Goal: Task Accomplishment & Management: Manage account settings

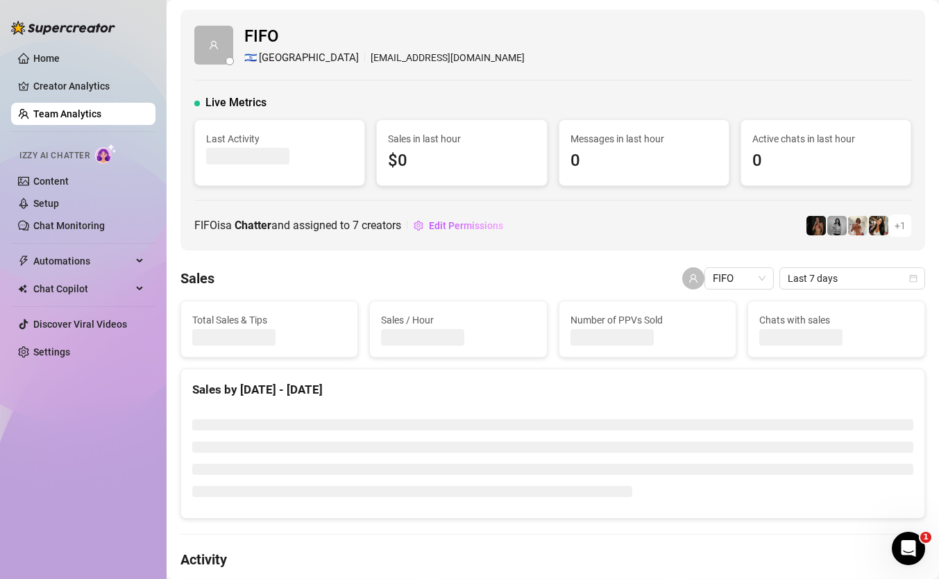
click at [98, 45] on ul "Home Creator Analytics Team Analytics Izzy AI Chatter Content Setup Chat Monito…" at bounding box center [83, 205] width 144 height 327
click at [60, 53] on link "Home" at bounding box center [46, 58] width 26 height 11
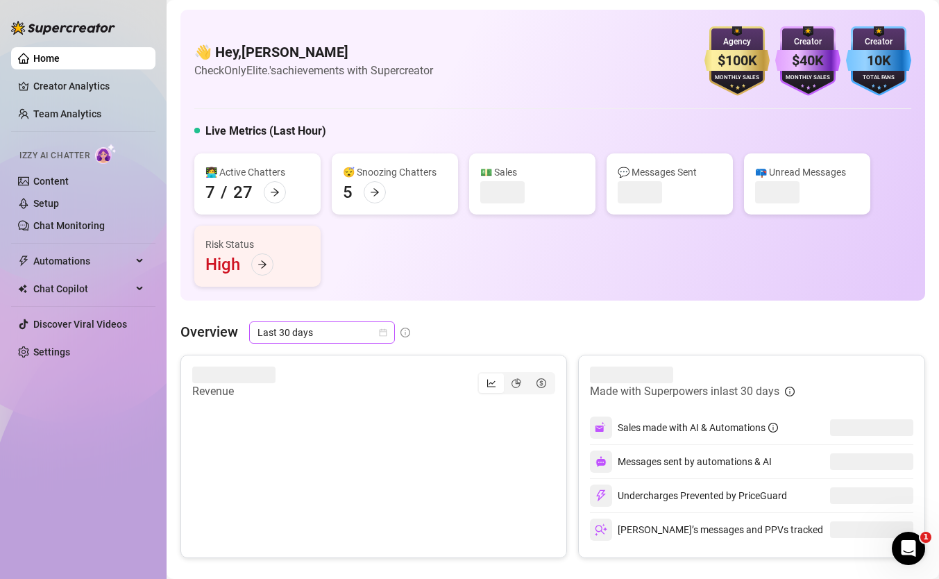
click at [321, 333] on span "Last 30 days" at bounding box center [322, 332] width 129 height 21
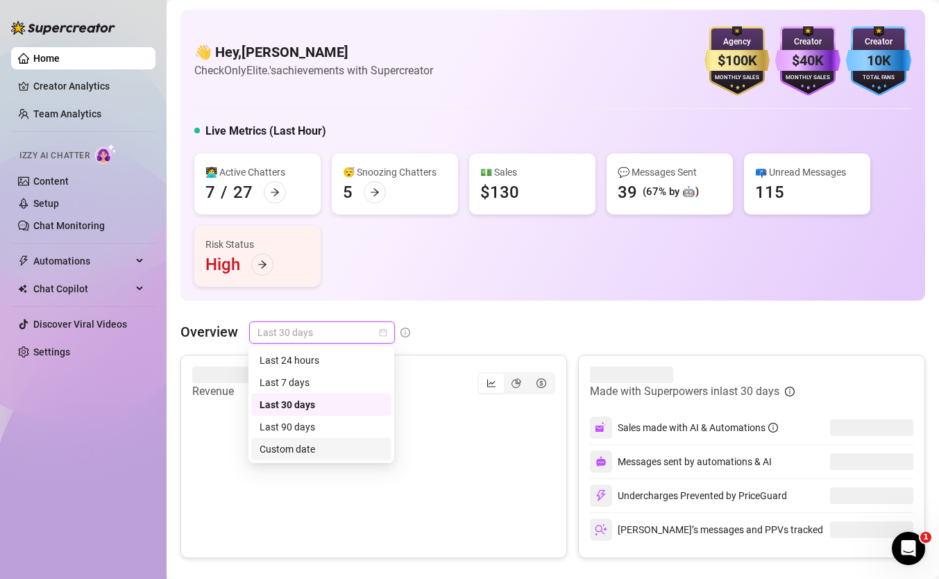
click at [346, 450] on div "Custom date" at bounding box center [322, 449] width 124 height 15
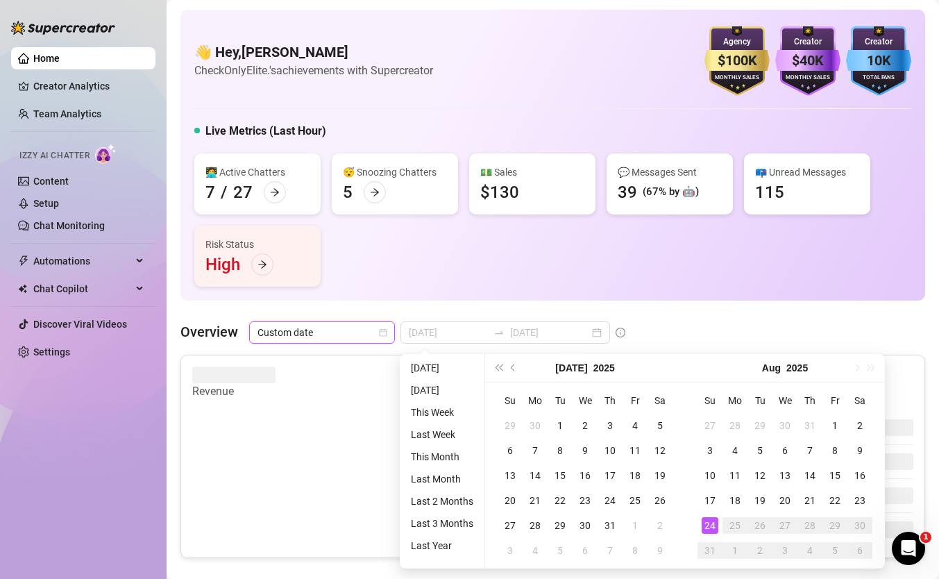
type input "[DATE]"
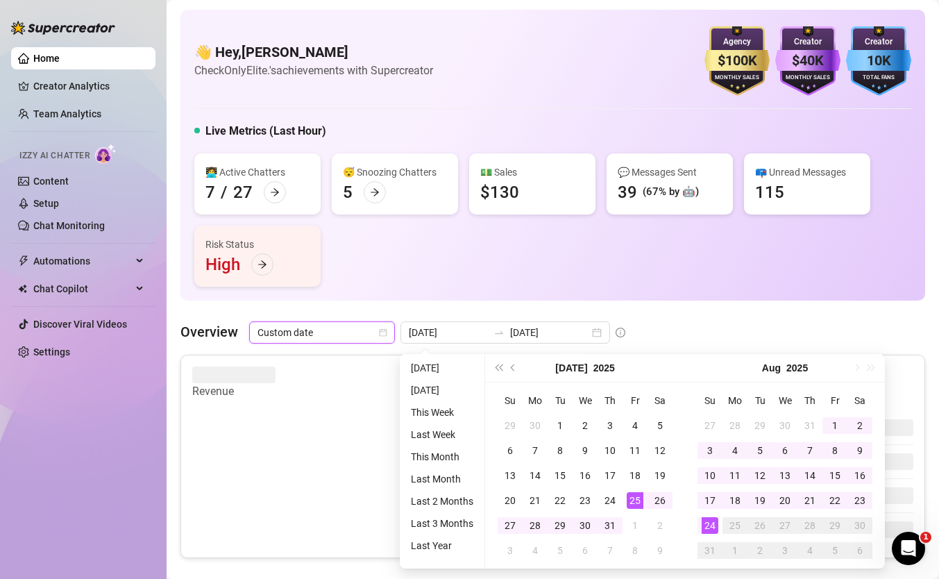
type input "[DATE]"
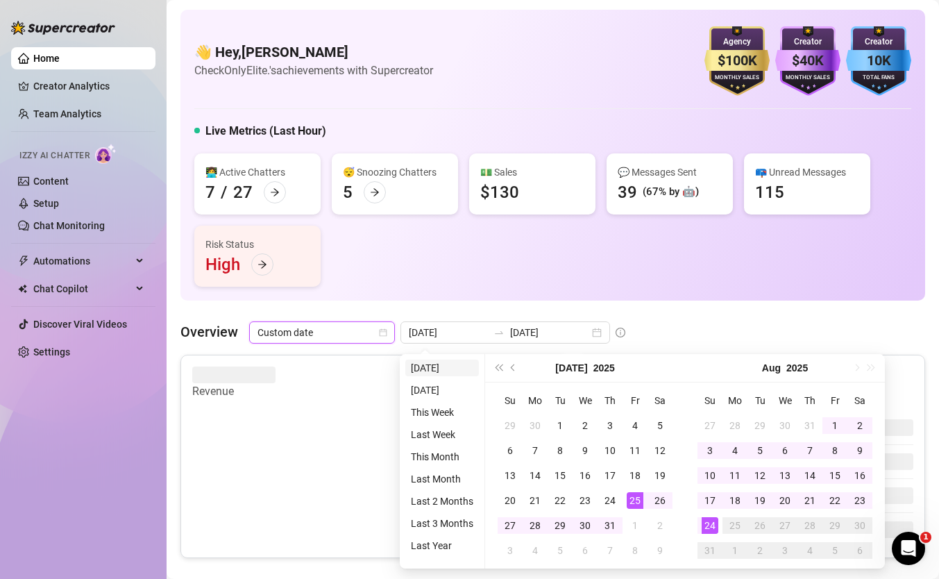
type input "[DATE]"
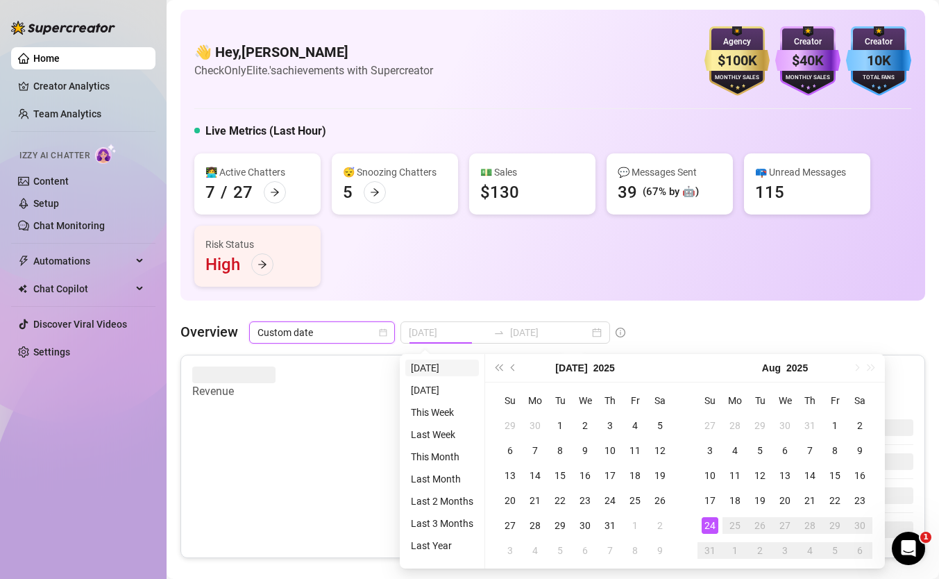
type input "[DATE]"
click at [433, 366] on li "[DATE]" at bounding box center [442, 368] width 74 height 17
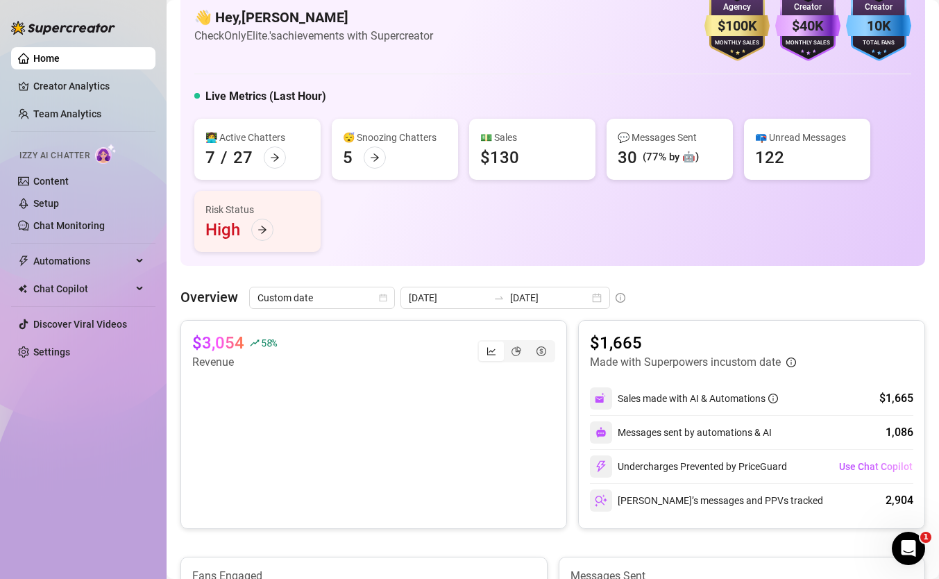
scroll to position [42, 0]
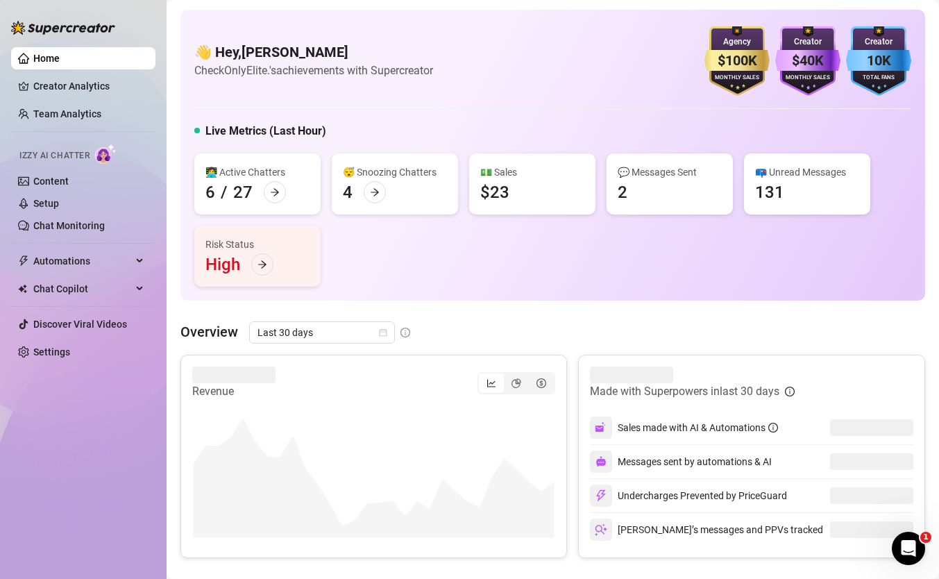
click at [110, 101] on ul "Home Creator Analytics Team Analytics Izzy AI Chatter Content Setup Chat Monito…" at bounding box center [83, 205] width 144 height 327
click at [84, 132] on ul "Home Creator Analytics Team Analytics Izzy AI Chatter Content Setup Chat Monito…" at bounding box center [83, 205] width 144 height 327
click at [83, 119] on link "Team Analytics" at bounding box center [67, 113] width 68 height 11
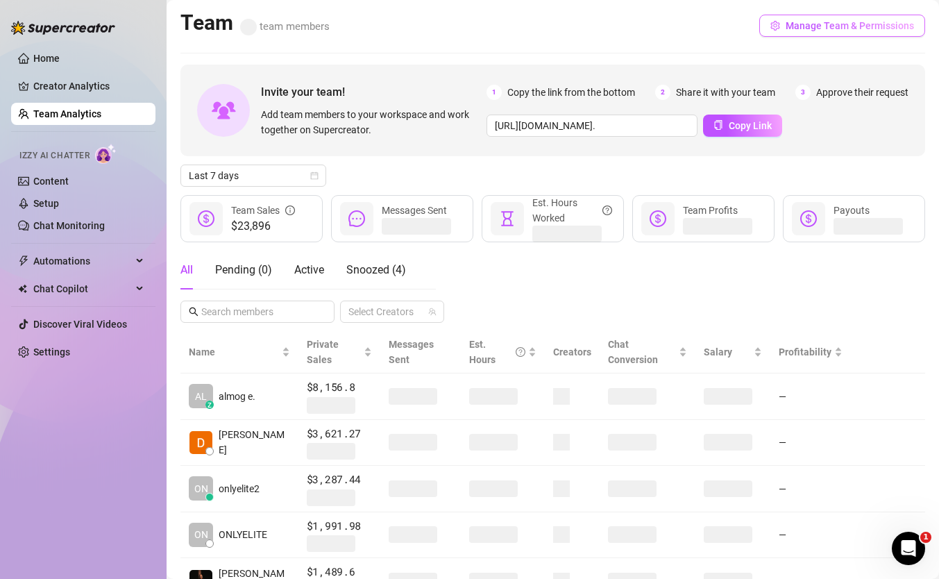
click at [823, 26] on span "Manage Team & Permissions" at bounding box center [850, 25] width 128 height 11
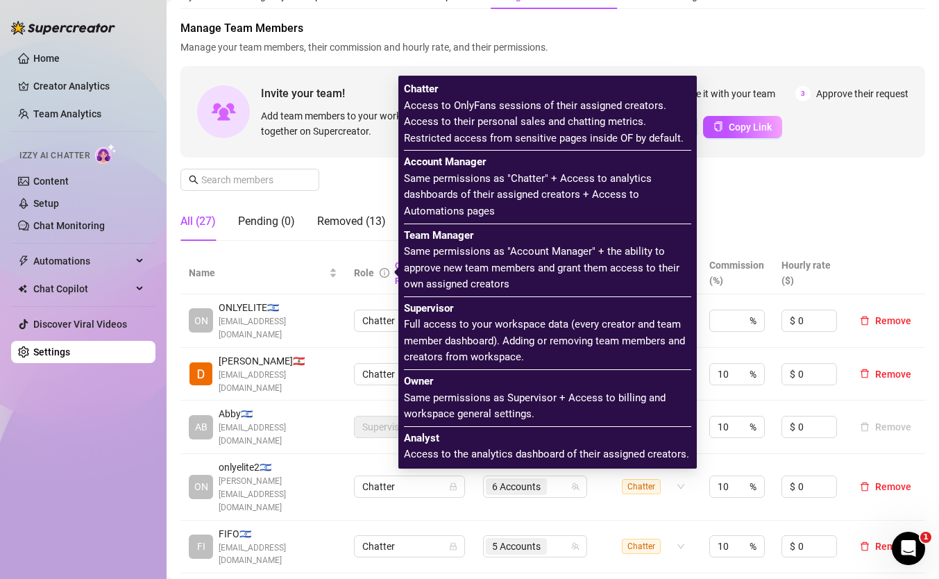
scroll to position [223, 0]
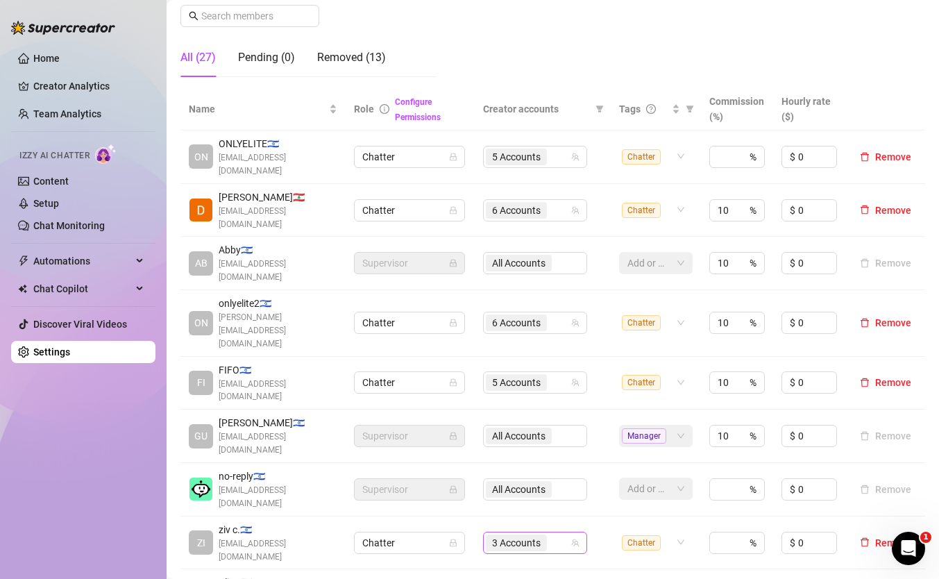
click at [538, 535] on span "3 Accounts" at bounding box center [516, 542] width 49 height 15
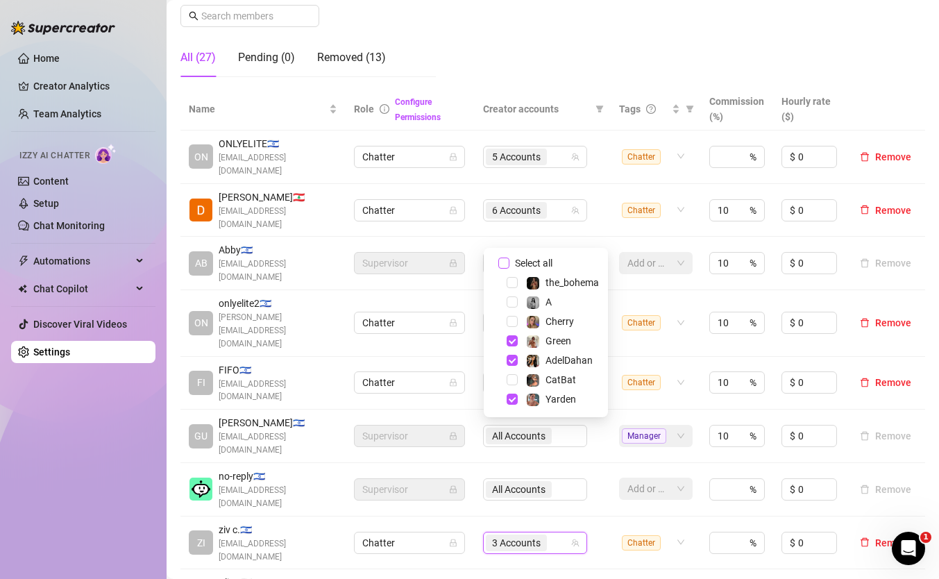
click at [533, 262] on span "Select all" at bounding box center [534, 262] width 49 height 15
click at [510, 262] on input "Select all" at bounding box center [503, 263] width 11 height 11
click at [540, 377] on div "CatBat" at bounding box center [551, 379] width 50 height 17
checkbox input "false"
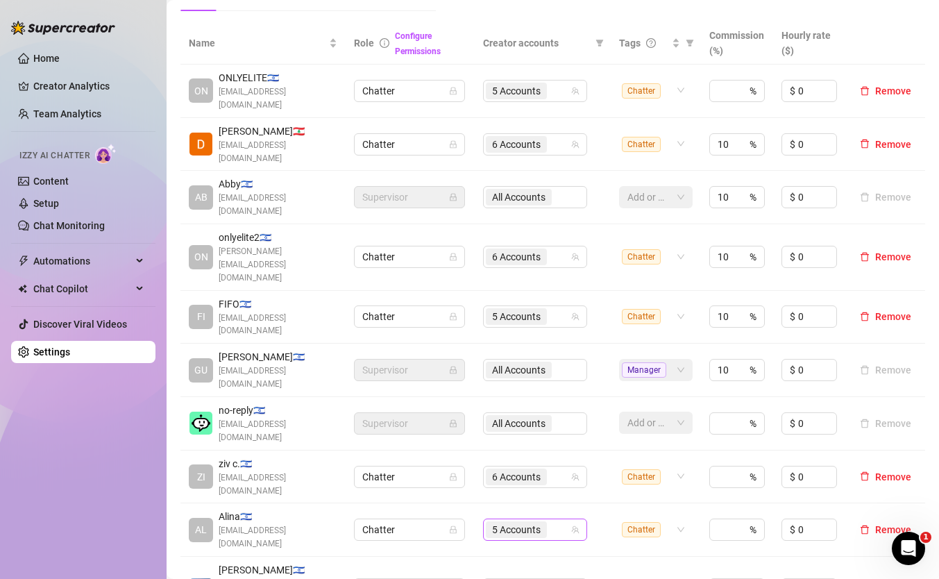
scroll to position [273, 0]
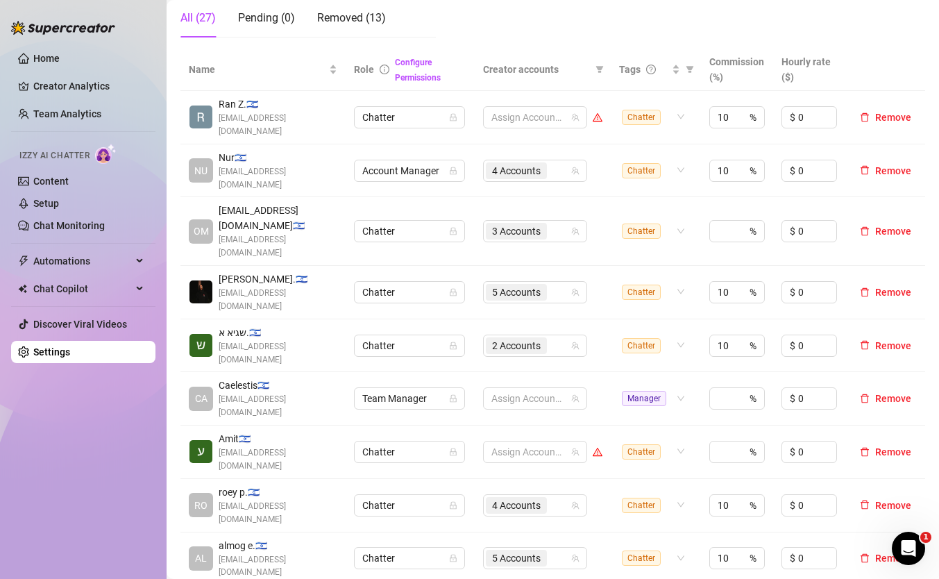
scroll to position [264, 0]
click at [541, 548] on span "5 Accounts" at bounding box center [516, 556] width 61 height 17
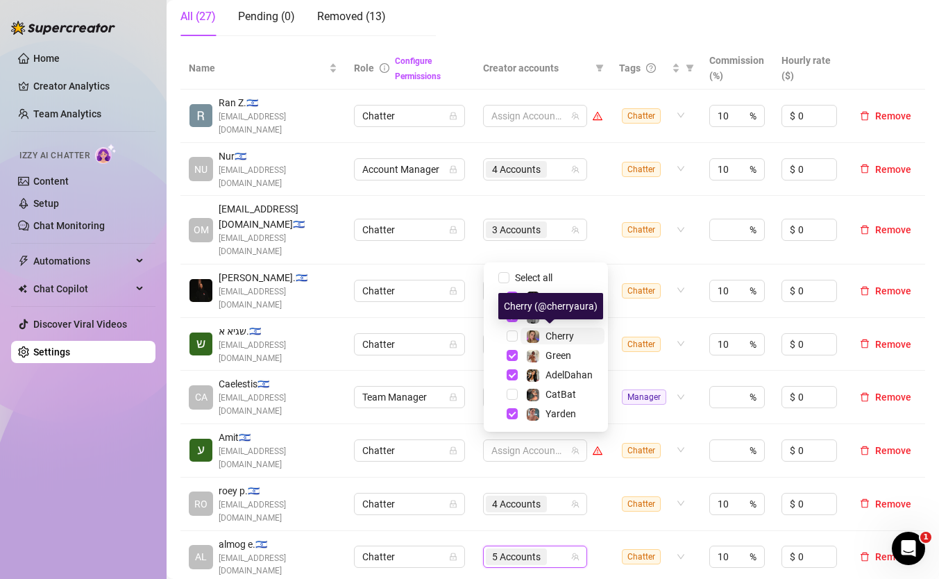
click at [543, 337] on div "Cherry" at bounding box center [550, 336] width 48 height 17
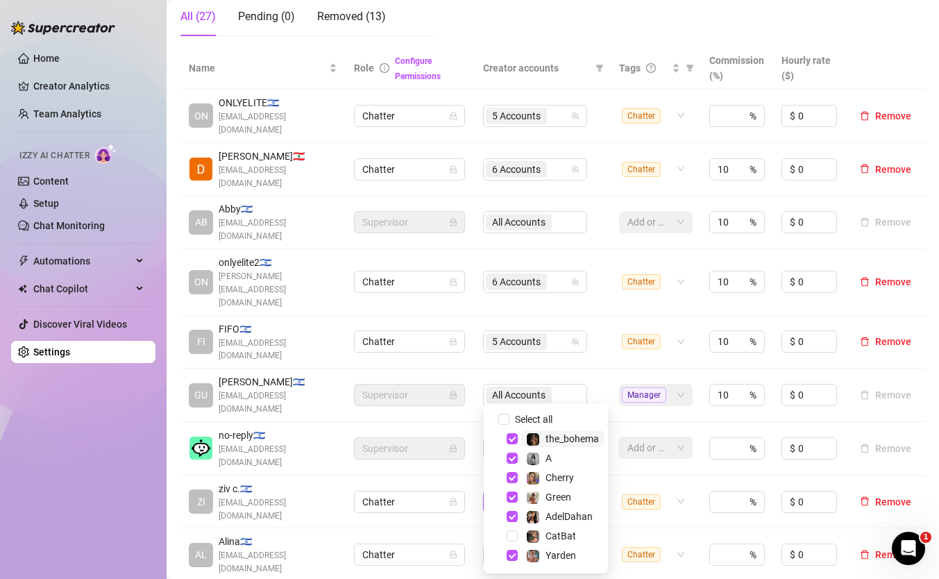
click at [529, 494] on span "6 Accounts" at bounding box center [516, 501] width 49 height 15
click at [421, 519] on div "Name Role Configure Permissions Creator accounts Tags Commission (%) Hourly rat…" at bounding box center [552, 367] width 745 height 640
click at [521, 494] on span "6 Accounts" at bounding box center [516, 501] width 49 height 15
click at [523, 420] on span "Select all" at bounding box center [534, 419] width 49 height 15
click at [510, 420] on input "Select all" at bounding box center [503, 419] width 11 height 11
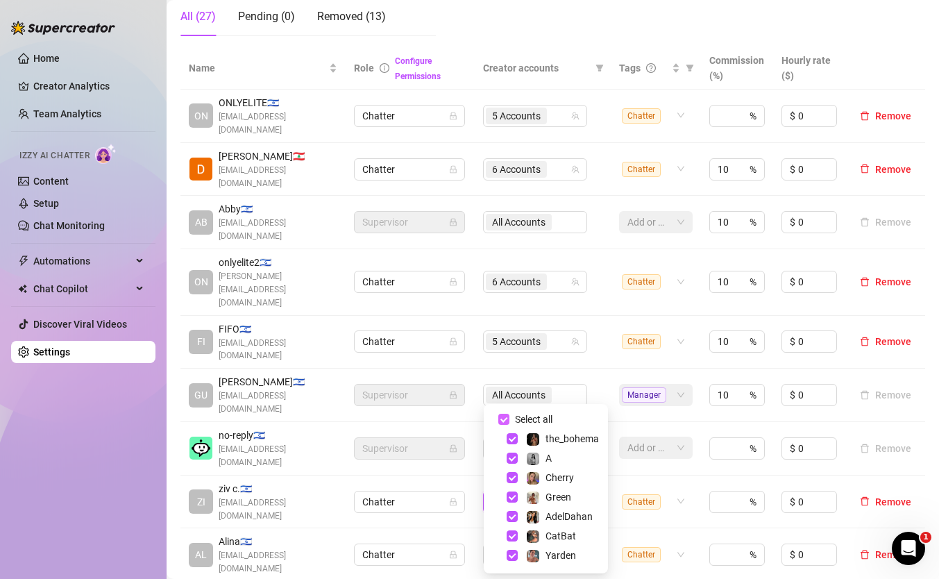
click at [523, 420] on span "Select all" at bounding box center [534, 419] width 49 height 15
click at [510, 420] on input "Select all" at bounding box center [503, 419] width 11 height 11
click at [528, 419] on span "Select all" at bounding box center [534, 419] width 49 height 15
click at [510, 419] on input "Select all" at bounding box center [503, 419] width 11 height 11
click at [524, 537] on span "CatBat" at bounding box center [563, 536] width 84 height 17
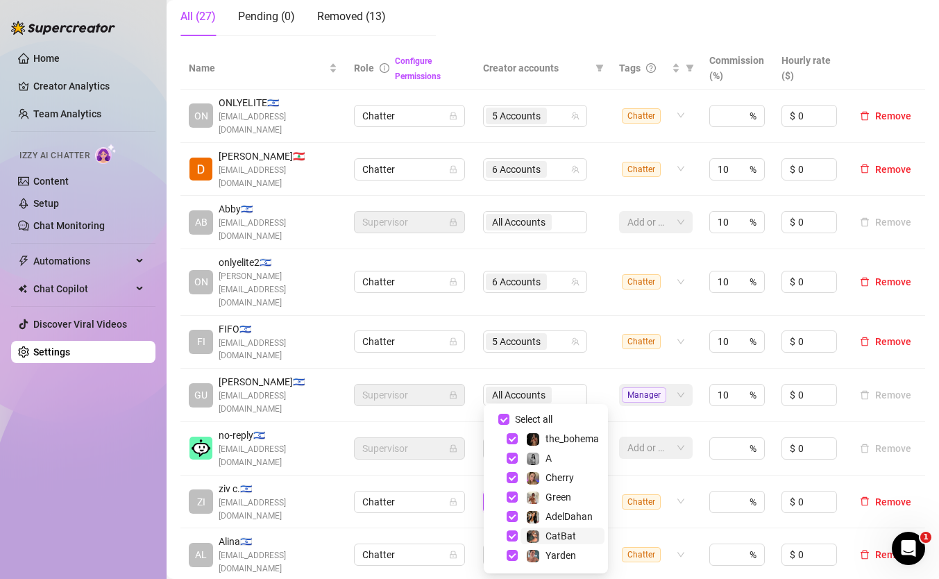
checkbox input "false"
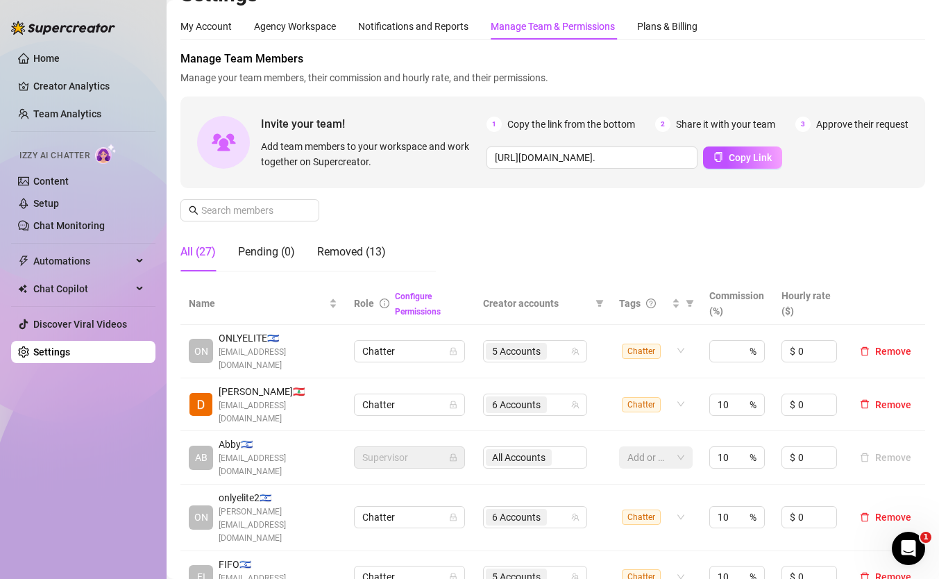
scroll to position [0, 0]
